Goal: Task Accomplishment & Management: Use online tool/utility

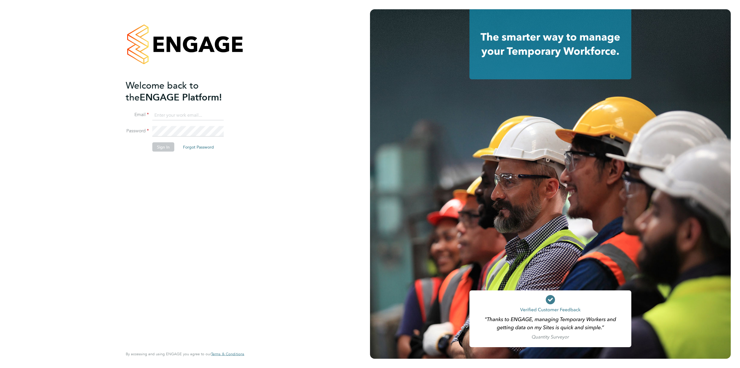
type input "[EMAIL_ADDRESS][PERSON_NAME][DOMAIN_NAME]"
click at [159, 147] on button "Sign In" at bounding box center [163, 146] width 22 height 9
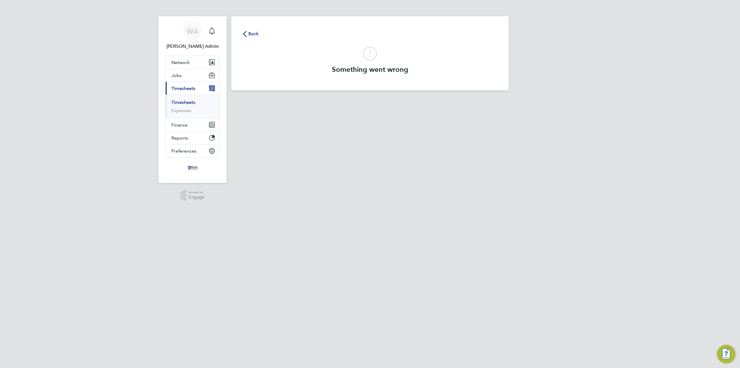
click at [187, 102] on link "Timesheets" at bounding box center [183, 101] width 24 height 5
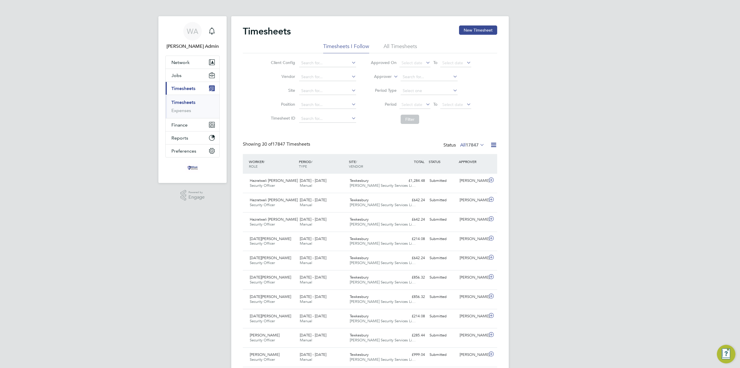
click at [466, 143] on span "17847" at bounding box center [472, 145] width 13 height 6
click at [191, 122] on button "Finance" at bounding box center [193, 124] width 54 height 13
click at [187, 130] on link "Statements" at bounding box center [183, 128] width 24 height 5
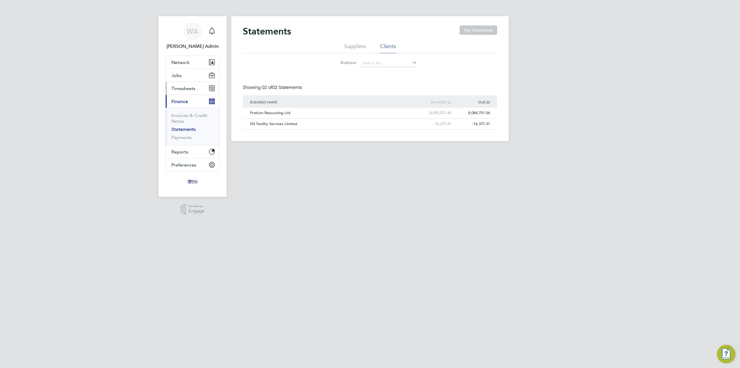
click at [185, 91] on button "Timesheets" at bounding box center [193, 88] width 54 height 13
click at [185, 99] on ul "Timesheets Expenses" at bounding box center [193, 106] width 54 height 23
click at [185, 102] on link "Timesheets" at bounding box center [183, 101] width 24 height 5
